Goal: Information Seeking & Learning: Learn about a topic

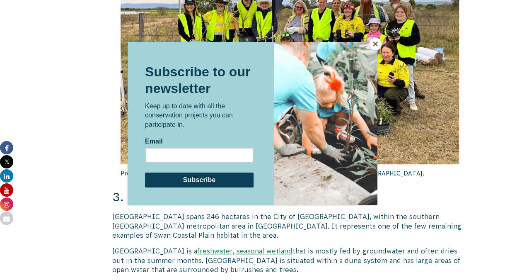
scroll to position [1657, 0]
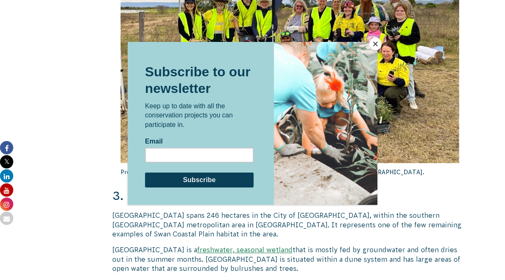
click at [377, 42] on button "Close" at bounding box center [375, 44] width 12 height 12
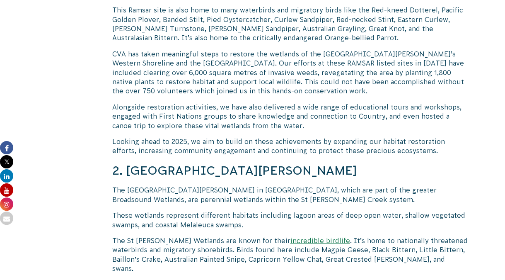
scroll to position [1243, 0]
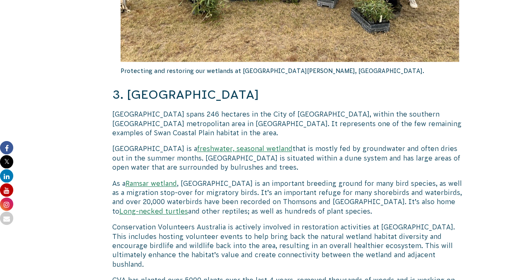
scroll to position [1740, 0]
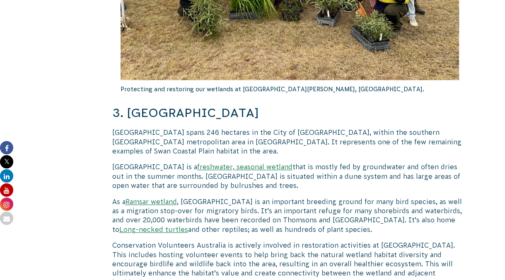
drag, startPoint x: 357, startPoint y: 235, endPoint x: 311, endPoint y: 226, distance: 46.7
click at [308, 197] on p "As a Ramsar wetland , Forrestdale Lake is an important breeding ground for many…" at bounding box center [289, 215] width 355 height 37
drag, startPoint x: 109, startPoint y: 191, endPoint x: 225, endPoint y: 196, distance: 116.1
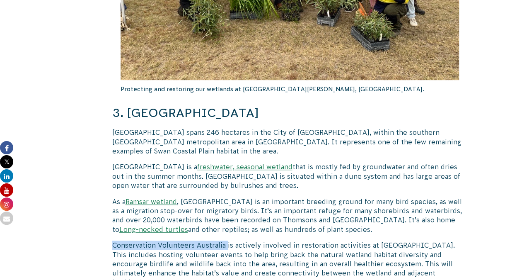
copy p "Conservation Volunteers Australia"
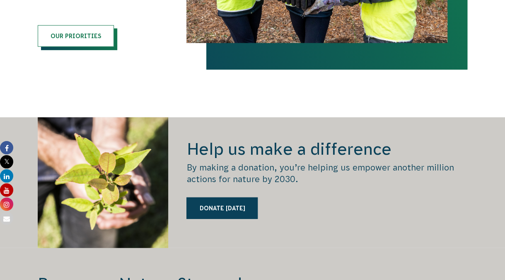
scroll to position [1124, 0]
